Goal: Information Seeking & Learning: Compare options

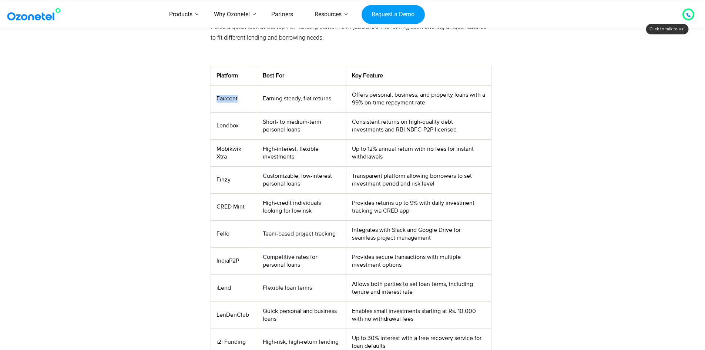
drag, startPoint x: 238, startPoint y: 99, endPoint x: 214, endPoint y: 99, distance: 24.1
click at [214, 99] on td "Faircent" at bounding box center [234, 98] width 46 height 27
drag, startPoint x: 242, startPoint y: 125, endPoint x: 215, endPoint y: 125, distance: 27.4
click at [215, 125] on td "Lendbox" at bounding box center [234, 125] width 46 height 27
click at [179, 147] on div at bounding box center [166, 134] width 82 height 449
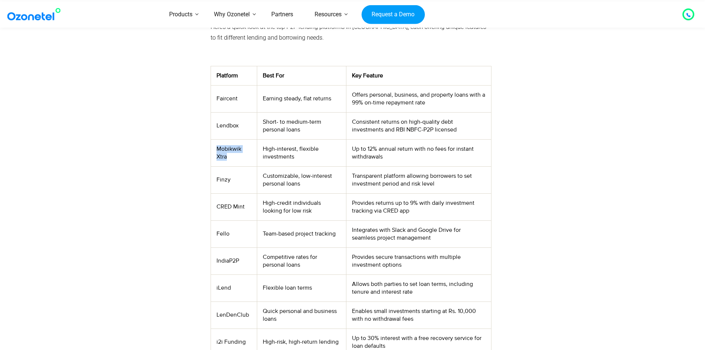
drag, startPoint x: 229, startPoint y: 157, endPoint x: 217, endPoint y: 150, distance: 13.8
click at [217, 150] on td "Mobikwik Xtra" at bounding box center [234, 152] width 46 height 27
click at [170, 144] on div at bounding box center [166, 134] width 82 height 449
drag, startPoint x: 231, startPoint y: 181, endPoint x: 212, endPoint y: 179, distance: 19.7
click at [212, 179] on td "Finzy" at bounding box center [234, 179] width 46 height 27
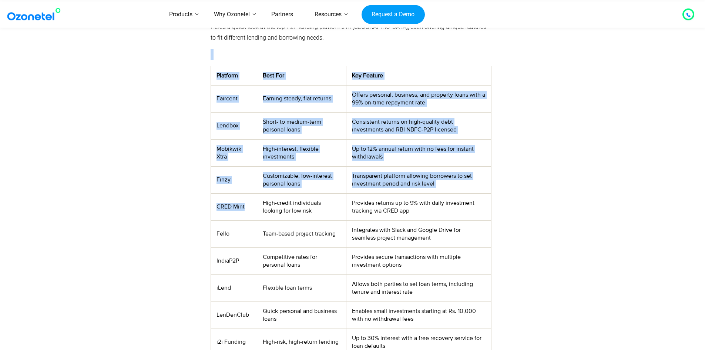
drag, startPoint x: 244, startPoint y: 208, endPoint x: 208, endPoint y: 204, distance: 35.8
click at [208, 204] on div "Peer-to-peer (P2P) lending provides a simple and affordable alternative to trad…" at bounding box center [351, 134] width 288 height 449
click at [237, 212] on td "CRED Mint" at bounding box center [234, 206] width 46 height 27
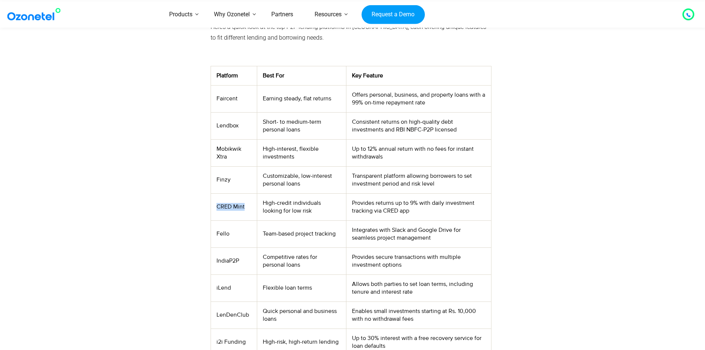
drag, startPoint x: 244, startPoint y: 206, endPoint x: 216, endPoint y: 206, distance: 27.4
click at [216, 206] on td "CRED Mint" at bounding box center [234, 206] width 46 height 27
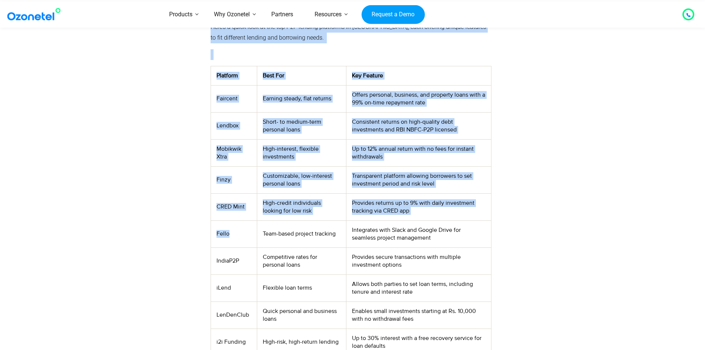
drag, startPoint x: 233, startPoint y: 232, endPoint x: 204, endPoint y: 231, distance: 28.5
click at [204, 231] on div "Peer-to-peer (P2P) lending provides a simple and affordable alternative to trad…" at bounding box center [352, 134] width 455 height 449
click at [233, 232] on td "Fello" at bounding box center [234, 233] width 46 height 27
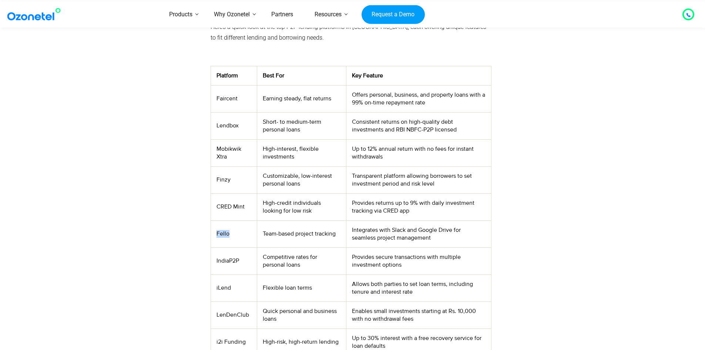
drag, startPoint x: 233, startPoint y: 234, endPoint x: 216, endPoint y: 234, distance: 17.4
click at [216, 234] on td "Fello" at bounding box center [234, 233] width 46 height 27
click at [154, 144] on div at bounding box center [166, 134] width 82 height 449
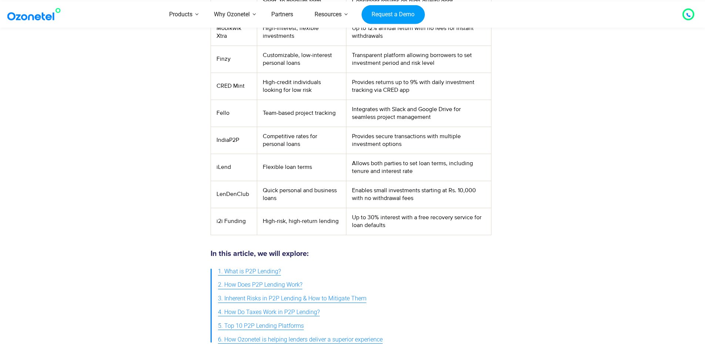
scroll to position [407, 0]
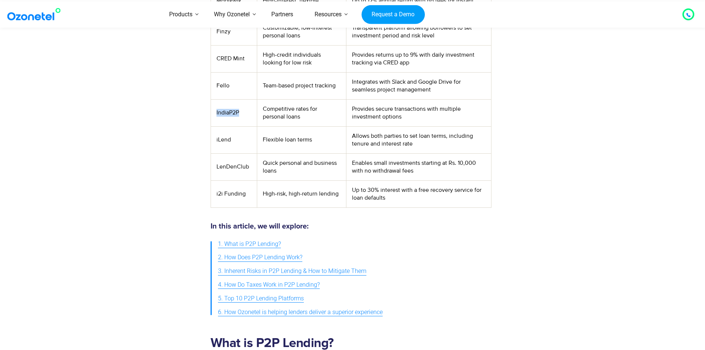
drag, startPoint x: 242, startPoint y: 113, endPoint x: 212, endPoint y: 112, distance: 30.0
click at [212, 112] on td "IndiaP2P" at bounding box center [234, 112] width 46 height 27
drag, startPoint x: 183, startPoint y: 99, endPoint x: 185, endPoint y: 111, distance: 12.8
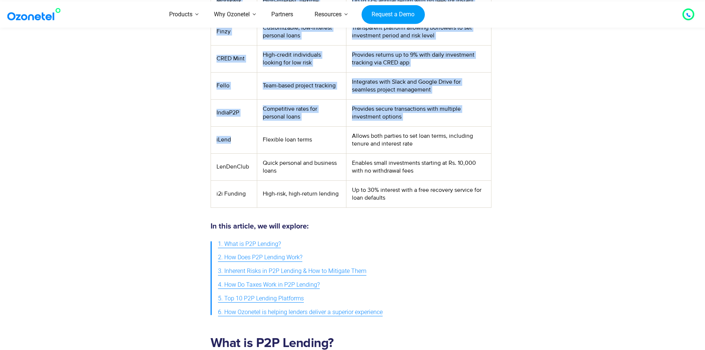
drag, startPoint x: 232, startPoint y: 135, endPoint x: 209, endPoint y: 134, distance: 23.3
click at [230, 142] on td "iLend" at bounding box center [234, 139] width 46 height 27
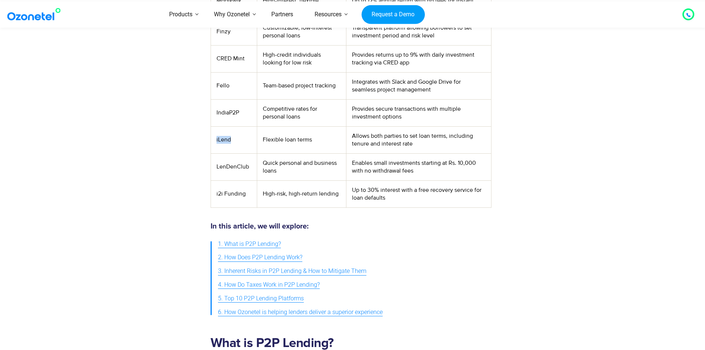
drag, startPoint x: 234, startPoint y: 141, endPoint x: 214, endPoint y: 141, distance: 20.0
click at [214, 141] on td "iLend" at bounding box center [234, 139] width 46 height 27
click at [246, 144] on td "iLend" at bounding box center [234, 139] width 46 height 27
drag, startPoint x: 251, startPoint y: 165, endPoint x: 214, endPoint y: 165, distance: 36.3
click at [214, 165] on td "LenDenClub" at bounding box center [234, 166] width 46 height 27
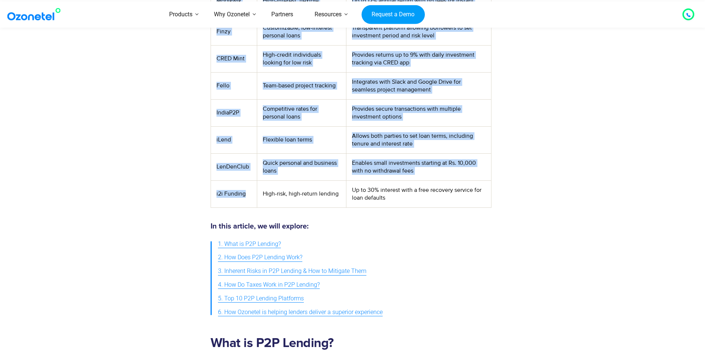
drag, startPoint x: 246, startPoint y: 192, endPoint x: 205, endPoint y: 192, distance: 41.4
click at [244, 197] on td "i2i Funding" at bounding box center [234, 193] width 46 height 27
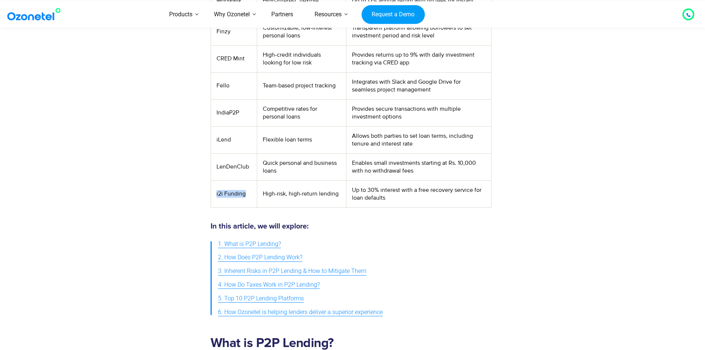
drag, startPoint x: 249, startPoint y: 198, endPoint x: 214, endPoint y: 196, distance: 35.2
click at [214, 196] on td "i2i Funding" at bounding box center [234, 193] width 46 height 27
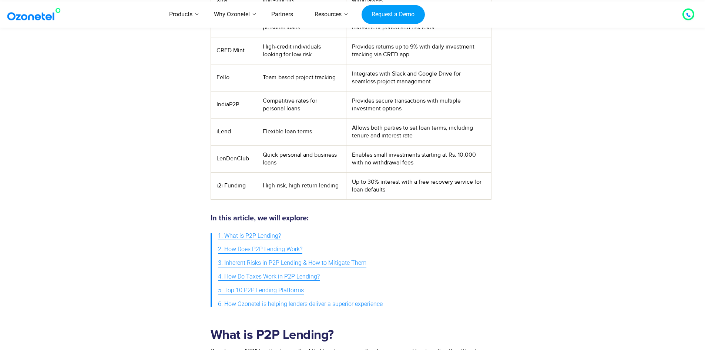
scroll to position [444, 0]
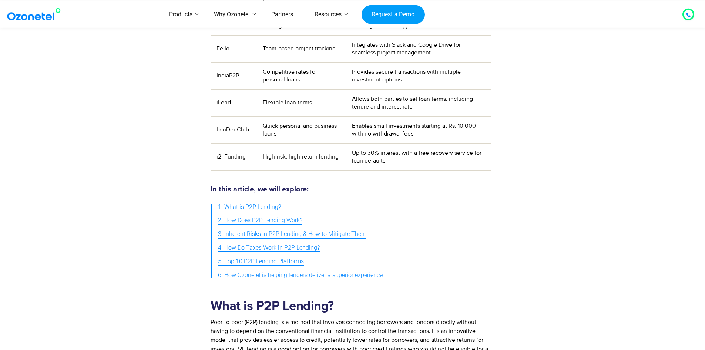
click at [150, 180] on div "In this article, we will explore: 1. What is P2P Lending? 2. How Does P2P Lendi…" at bounding box center [352, 233] width 463 height 111
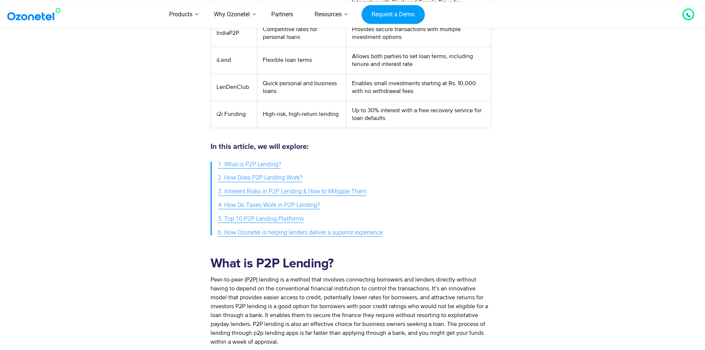
scroll to position [555, 0]
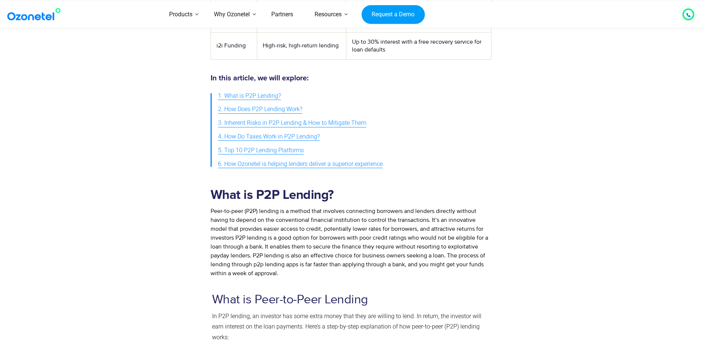
click at [156, 182] on div at bounding box center [166, 231] width 82 height 99
click at [101, 80] on section "In this article, we will explore: 1. What is P2P Lending? 2. How Does P2P Lendi…" at bounding box center [352, 122] width 705 height 111
